Goal: Task Accomplishment & Management: Manage account settings

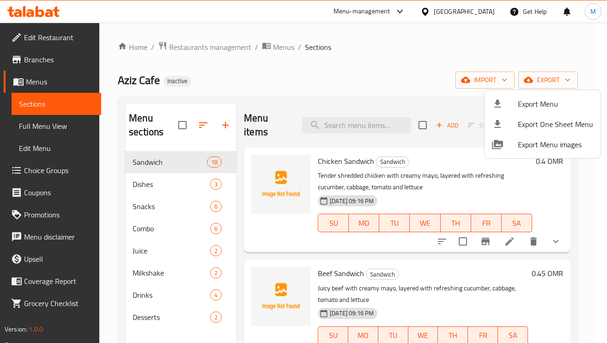
click at [486, 12] on div at bounding box center [303, 171] width 607 height 343
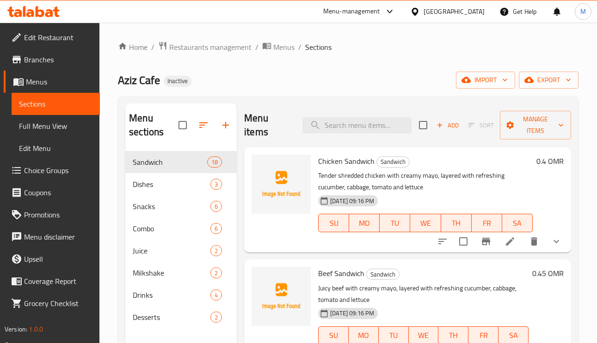
click at [474, 18] on div "Oman" at bounding box center [447, 11] width 89 height 22
click at [473, 4] on div "Oman" at bounding box center [447, 11] width 89 height 22
click at [470, 11] on div "Oman" at bounding box center [453, 11] width 61 height 10
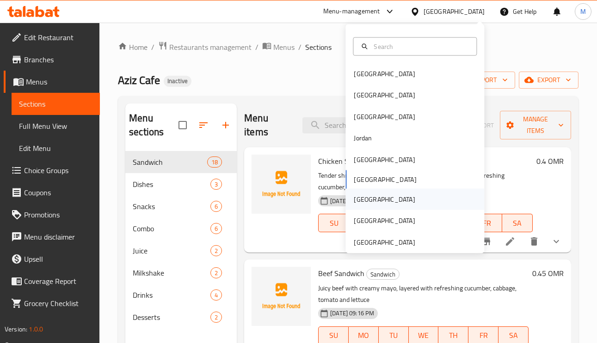
click at [354, 196] on div "[GEOGRAPHIC_DATA]" at bounding box center [384, 200] width 61 height 10
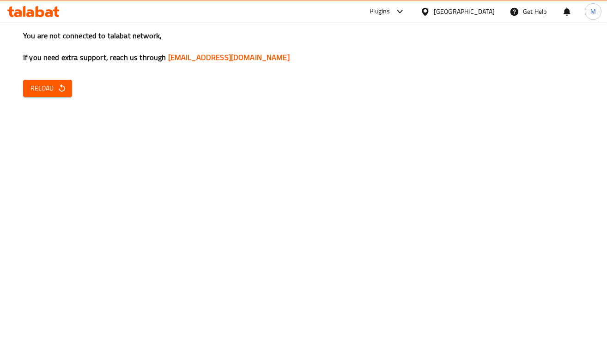
click at [64, 94] on span "Reload" at bounding box center [48, 89] width 34 height 12
click at [54, 71] on div "You are not connected to talabat network, If you need extra support, reach us t…" at bounding box center [303, 171] width 607 height 343
click at [55, 95] on button "Reload" at bounding box center [47, 88] width 49 height 17
click at [61, 85] on icon "button" at bounding box center [61, 88] width 9 height 9
click at [50, 86] on span "Reload" at bounding box center [48, 89] width 34 height 12
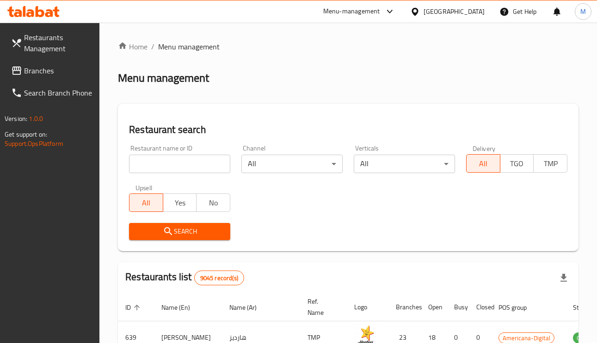
click at [190, 157] on input "search" at bounding box center [179, 164] width 101 height 18
type input "v"
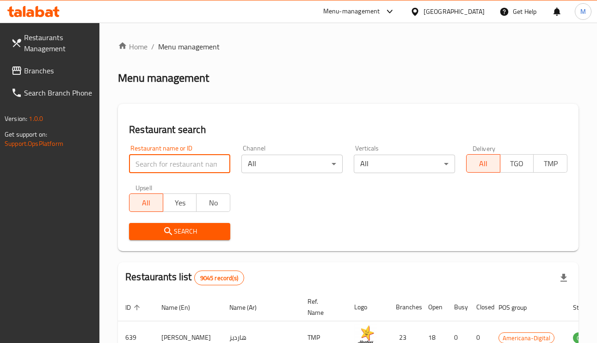
paste input "OVO CAFE"
type input "OVO CAFE"
click button "Search" at bounding box center [179, 231] width 101 height 17
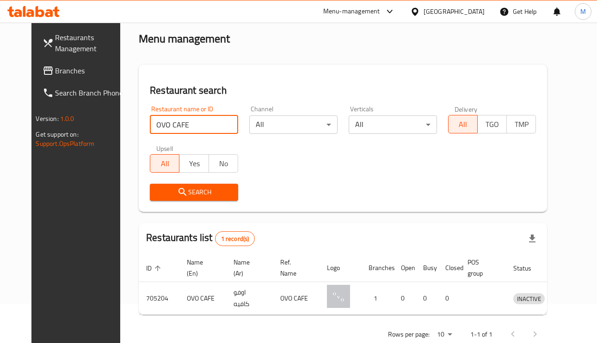
scroll to position [61, 0]
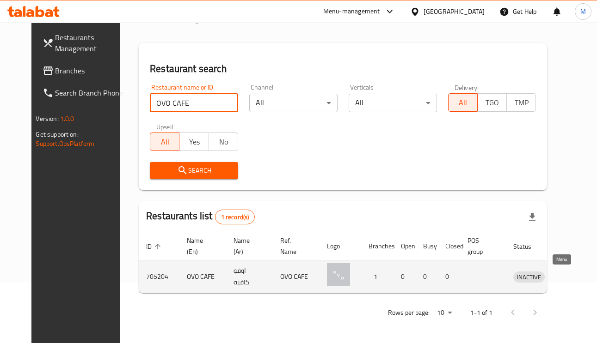
click at [564, 278] on icon "enhanced table" at bounding box center [569, 278] width 10 height 8
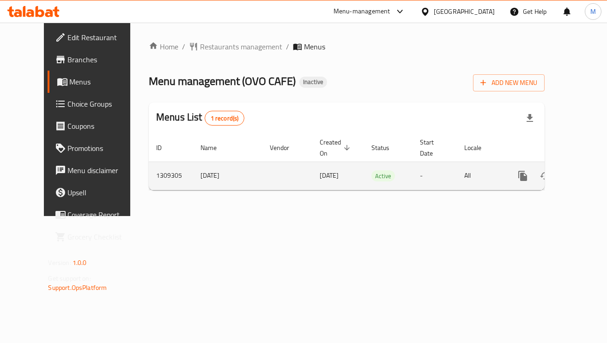
click at [560, 168] on div "enhanced table" at bounding box center [556, 176] width 89 height 22
click at [579, 172] on link "enhanced table" at bounding box center [590, 176] width 22 height 22
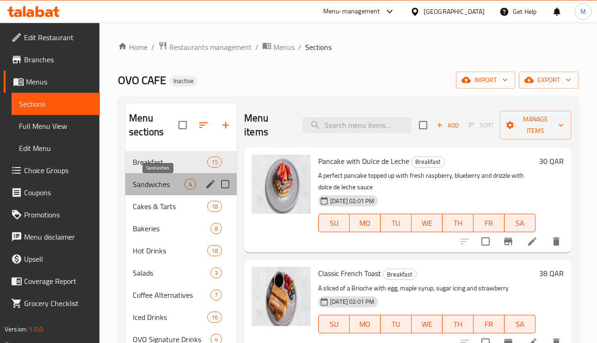
click at [181, 182] on span "Sandwiches" at bounding box center [159, 184] width 52 height 11
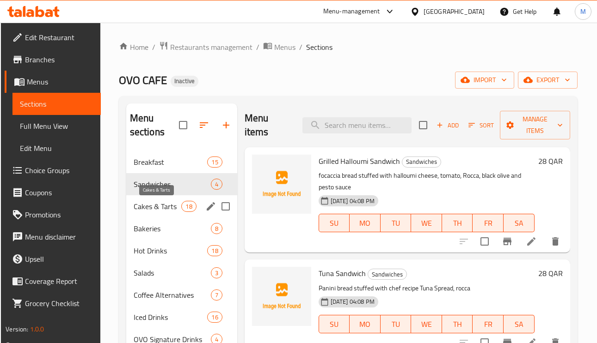
click at [164, 213] on div "Cakes & Tarts 18" at bounding box center [181, 207] width 111 height 22
click at [164, 214] on div "Cakes & Tarts 18" at bounding box center [181, 207] width 111 height 22
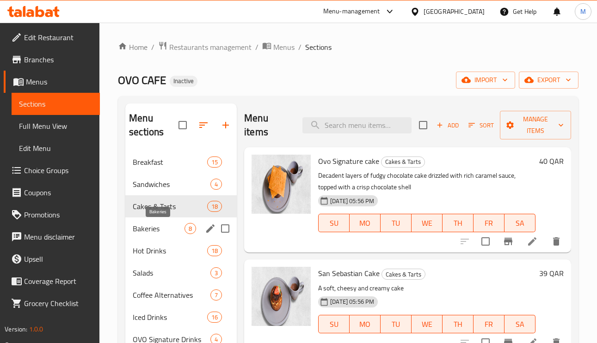
click at [163, 224] on span "Bakeries" at bounding box center [159, 228] width 52 height 11
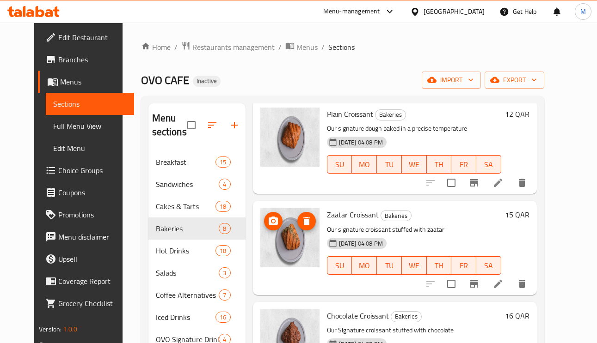
scroll to position [69, 0]
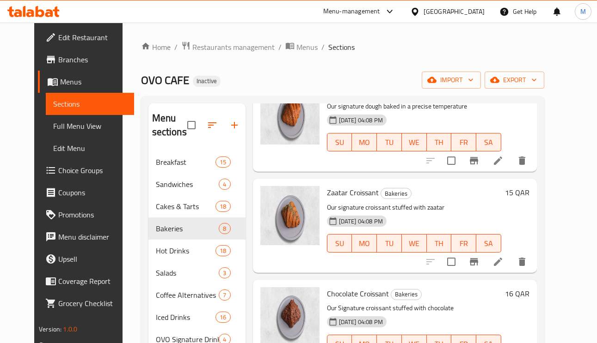
click at [350, 194] on span "Zaatar Croissant" at bounding box center [353, 193] width 52 height 14
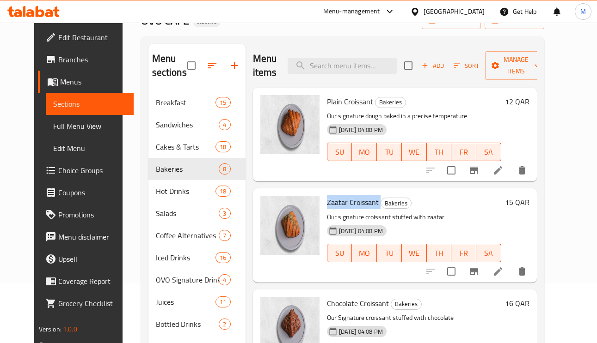
scroll to position [0, 0]
